Goal: Find specific page/section: Find specific page/section

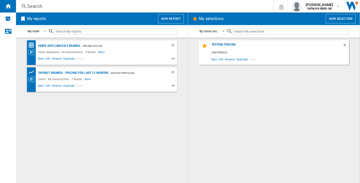
drag, startPoint x: 46, startPoint y: 6, endPoint x: 29, endPoint y: 4, distance: 17.2
drag, startPoint x: 29, startPoint y: 4, endPoint x: 27, endPoint y: 6, distance: 3.2
click at [27, 6] on ng-md-icon at bounding box center [24, 6] width 6 height 6
click at [36, 7] on div "Search" at bounding box center [143, 6] width 233 height 7
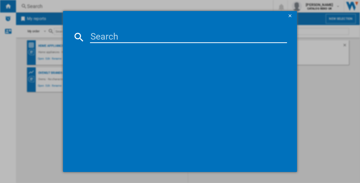
click at [101, 32] on input at bounding box center [188, 37] width 197 height 12
paste input "INDESIT INKS8261W4UK WHITE"
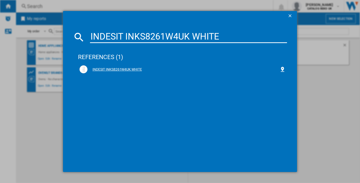
type input "INDESIT INKS8261W4UK WHITE"
click at [118, 68] on div "INDESIT INKS8261W4UK WHITE" at bounding box center [184, 69] width 192 height 5
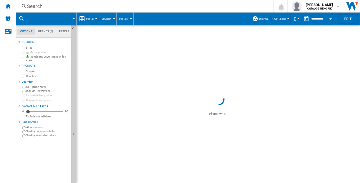
click at [37, 3] on div "Search" at bounding box center [143, 6] width 233 height 7
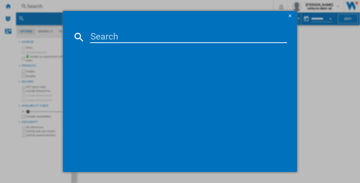
paste input "INDESIT INKS8261W4UK WHITE"
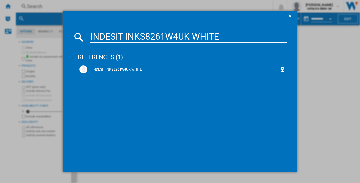
type input "INDESIT INKS8261W4UK WHITE"
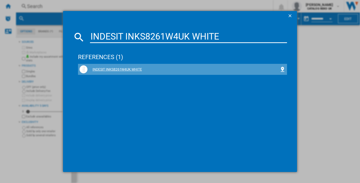
click at [127, 69] on div "INDESIT INKS8261W4UK WHITE" at bounding box center [184, 69] width 192 height 5
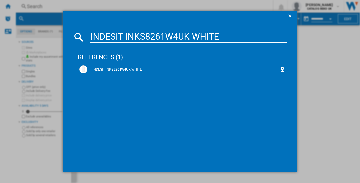
click at [127, 69] on div "INDESIT INKS8261W4UK WHITE" at bounding box center [184, 69] width 192 height 5
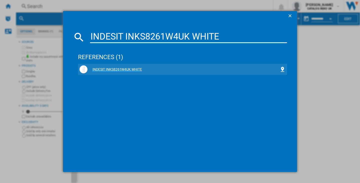
click at [127, 69] on div "INDESIT INKS8261W4UK WHITE" at bounding box center [184, 69] width 192 height 5
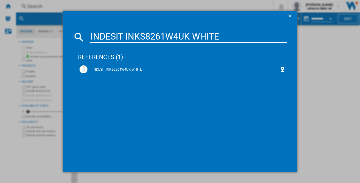
click at [127, 69] on div "INDESIT INKS8261W4UK WHITE" at bounding box center [184, 69] width 192 height 5
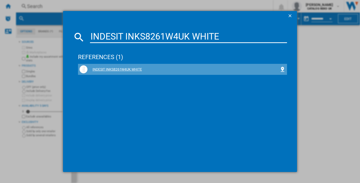
click at [127, 69] on div "INDESIT INKS8261W4UK WHITE" at bounding box center [184, 69] width 192 height 5
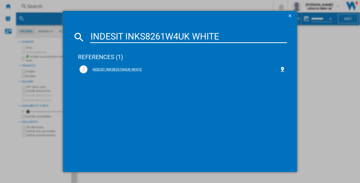
click at [127, 69] on div "INDESIT INKS8261W4UK WHITE" at bounding box center [184, 69] width 192 height 5
click at [127, 88] on div "references (1) INDESIT INKS8261W4UK WHITE" at bounding box center [182, 104] width 209 height 116
click at [111, 69] on div "INDESIT INKS8261W4UK WHITE" at bounding box center [184, 69] width 192 height 5
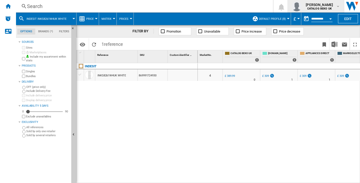
click at [338, 5] on md-icon "button" at bounding box center [338, 6] width 4 height 4
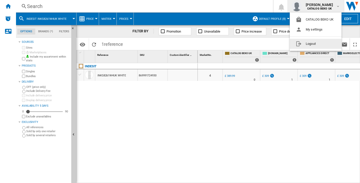
click at [315, 41] on button "Logout" at bounding box center [316, 44] width 52 height 10
